Goal: Transaction & Acquisition: Book appointment/travel/reservation

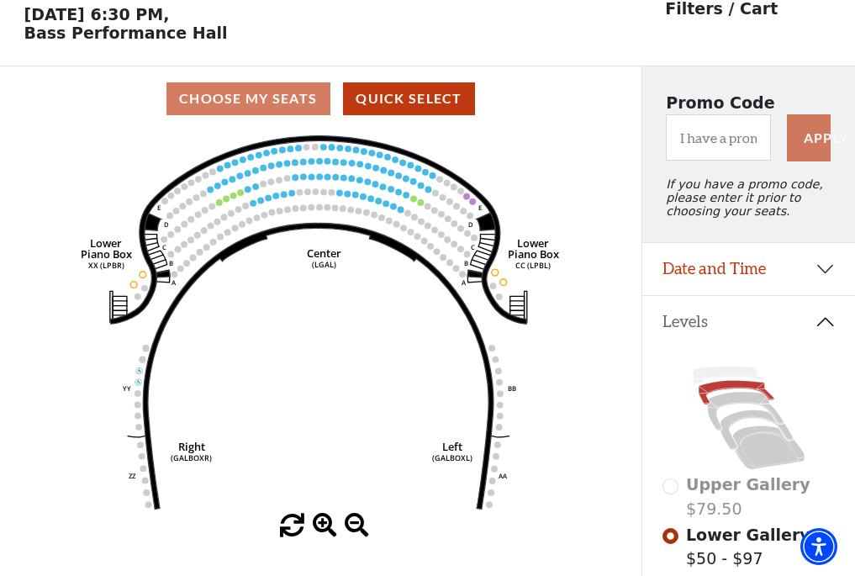
scroll to position [78, 0]
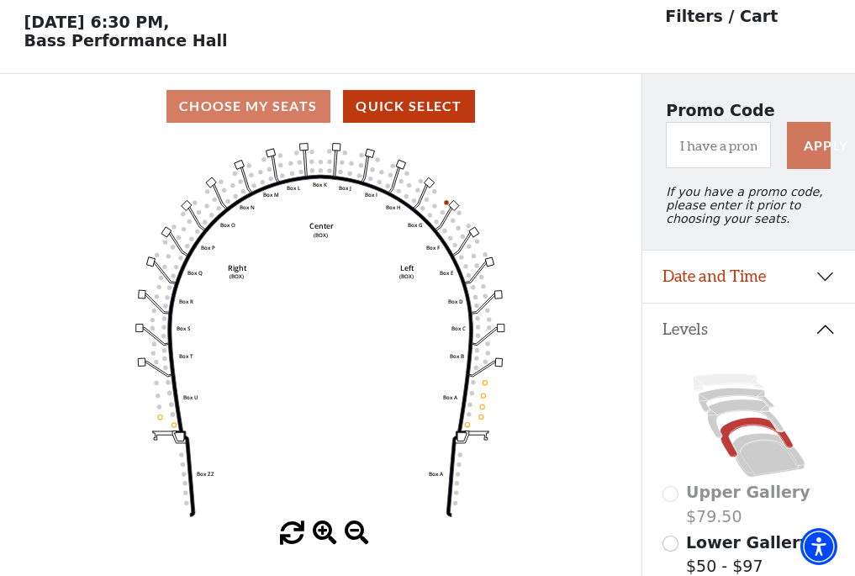
scroll to position [78, 0]
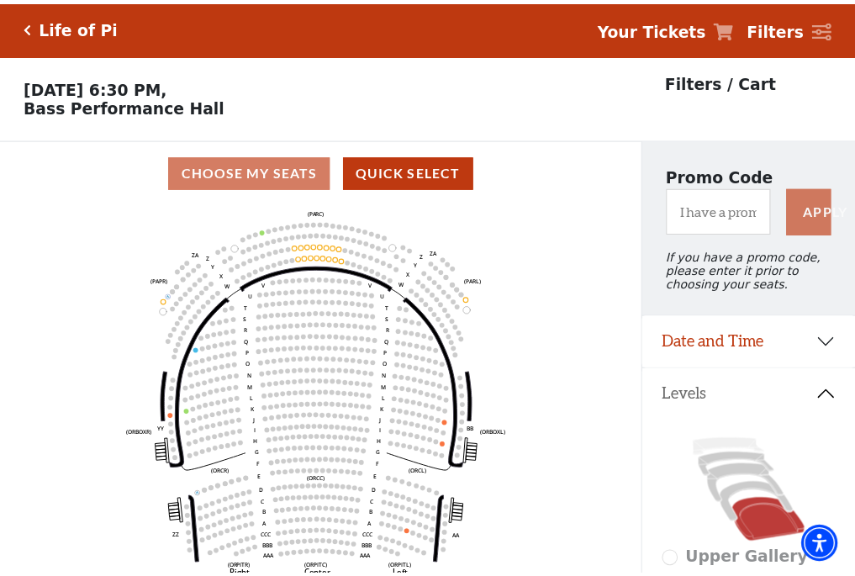
scroll to position [78, 0]
